Goal: Information Seeking & Learning: Understand process/instructions

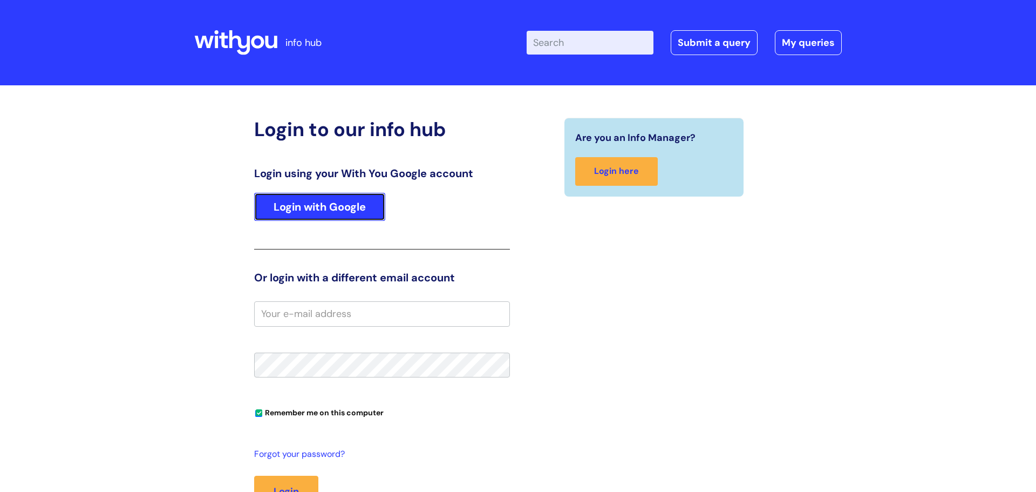
click at [340, 210] on link "Login with Google" at bounding box center [319, 207] width 131 height 28
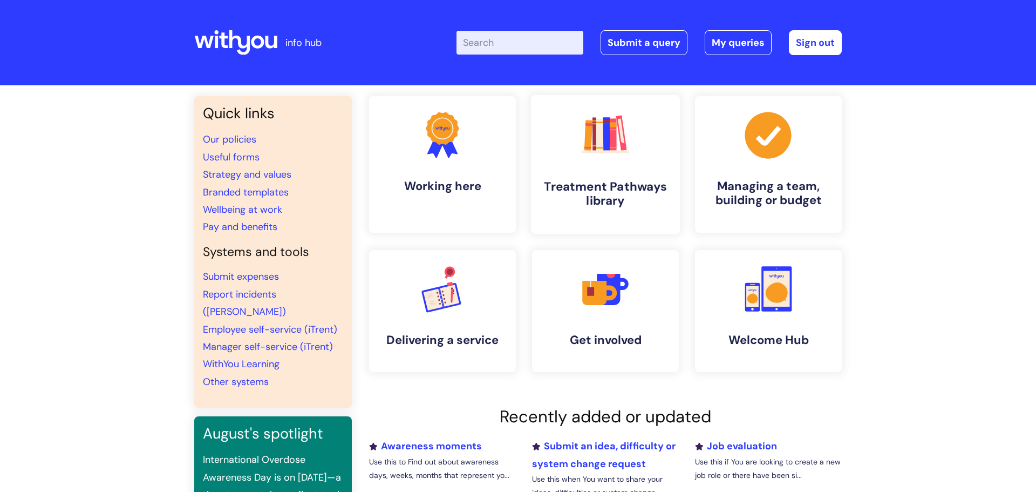
click at [603, 188] on h4 "Treatment Pathways library" at bounding box center [606, 193] width 132 height 29
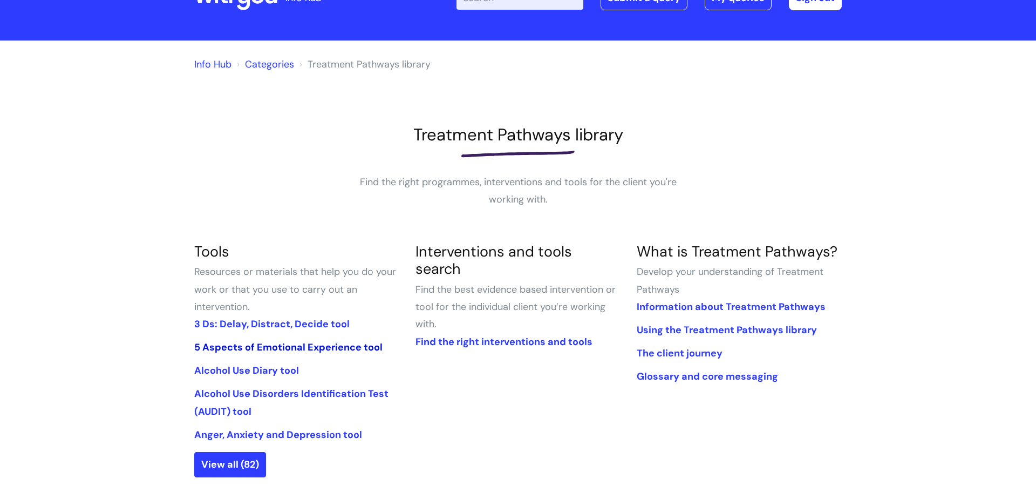
scroll to position [47, 0]
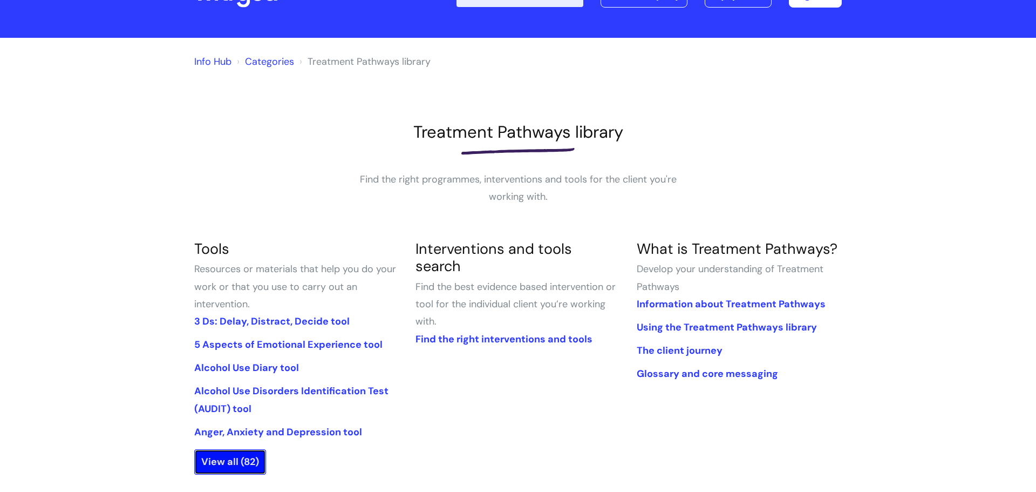
click at [244, 469] on link "View all (82)" at bounding box center [230, 461] width 72 height 25
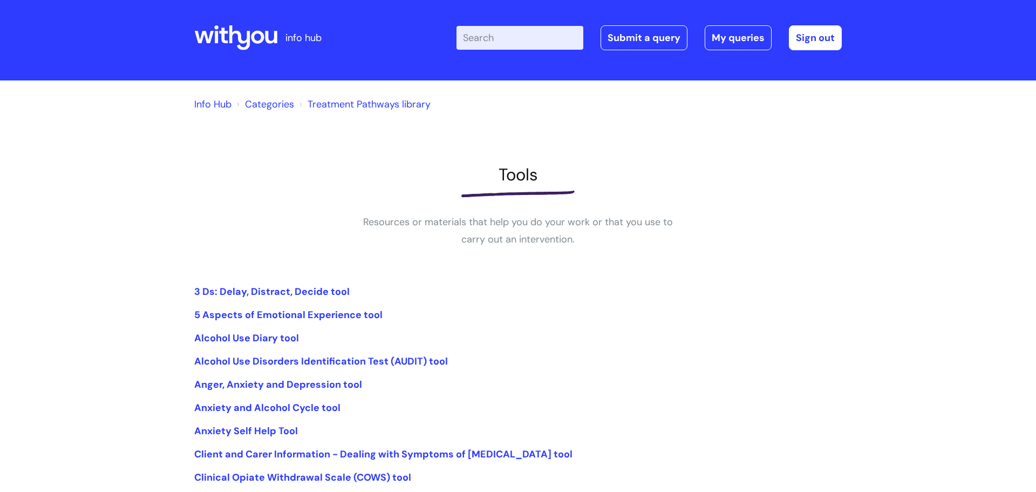
scroll to position [6, 0]
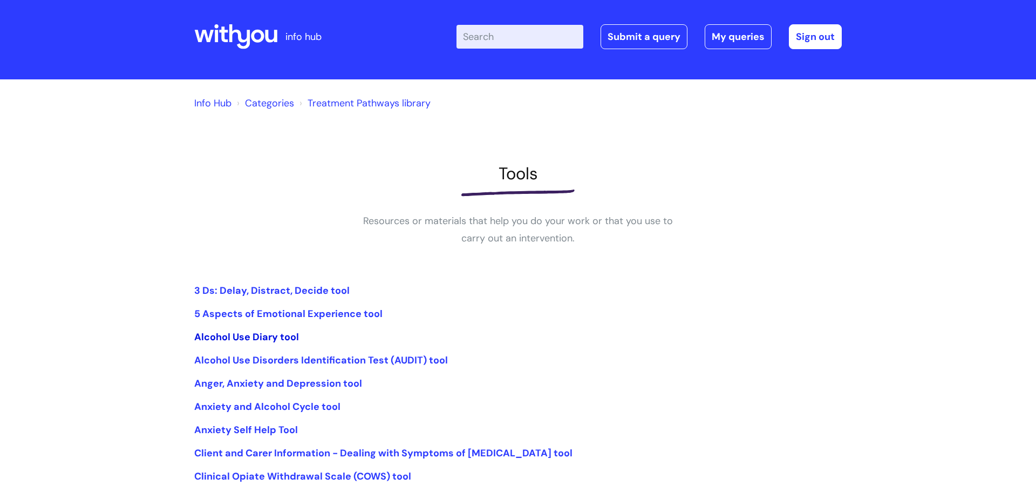
click at [275, 339] on link "Alcohol Use Diary tool" at bounding box center [246, 336] width 105 height 13
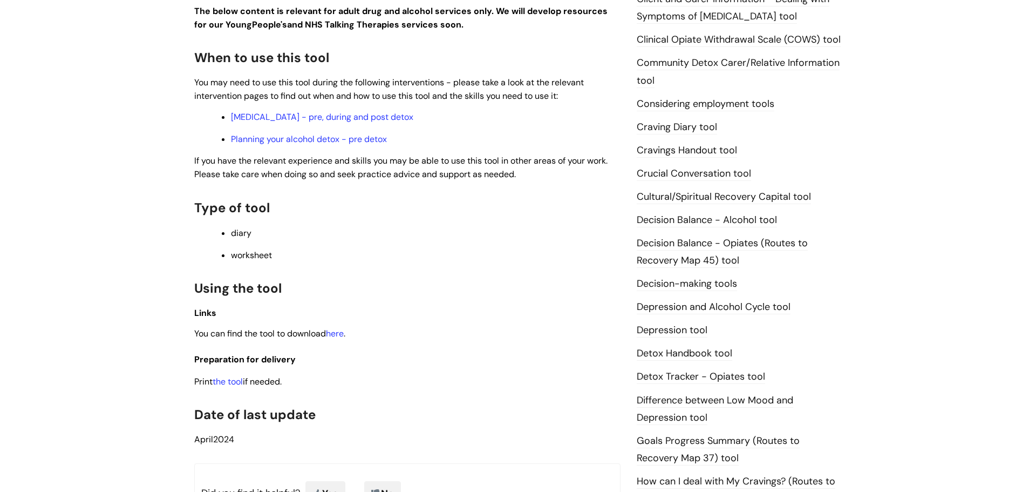
scroll to position [326, 0]
click at [233, 378] on link "the tool" at bounding box center [228, 379] width 30 height 11
